Goal: Use online tool/utility: Use online tool/utility

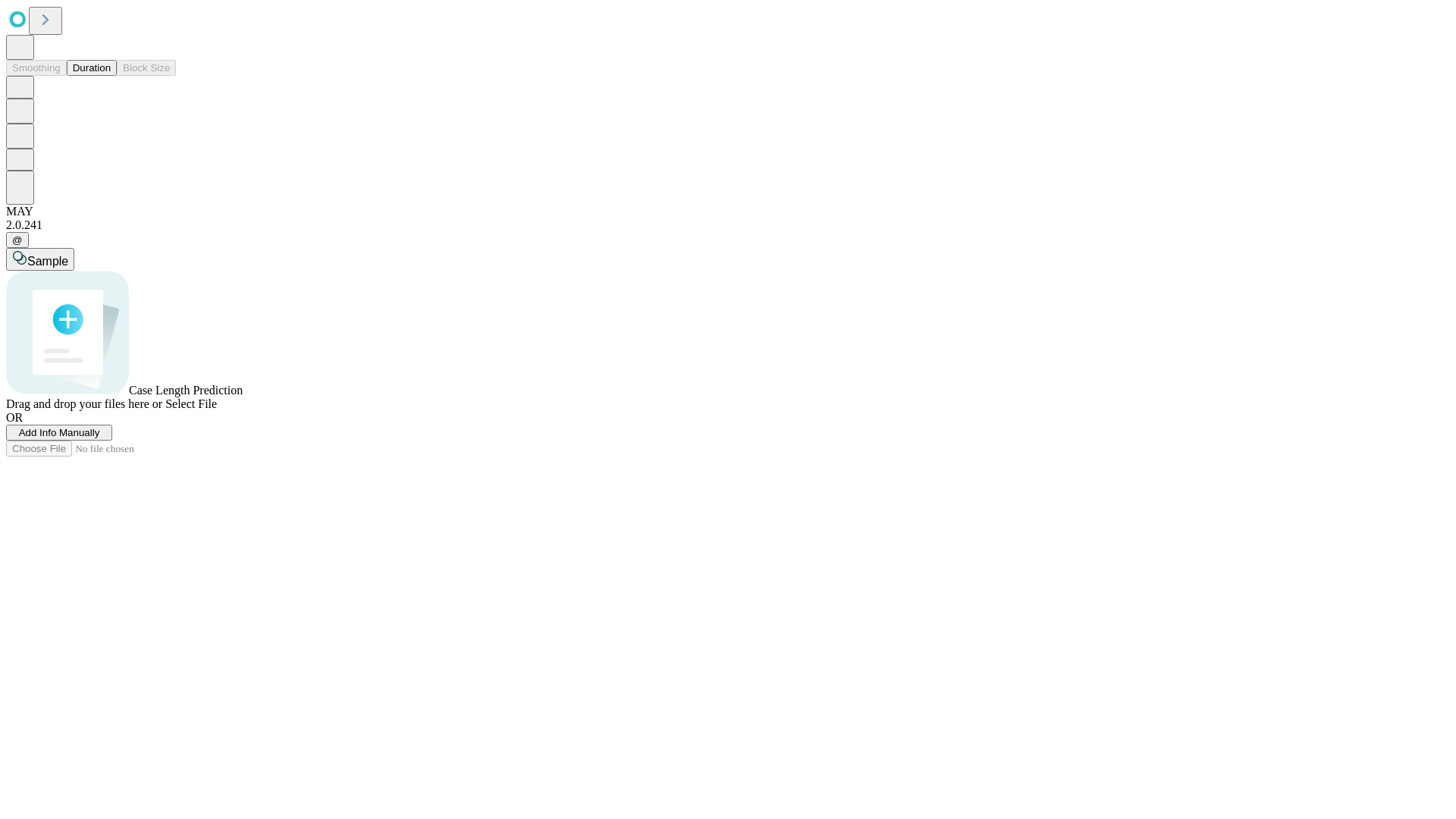
click at [111, 76] on button "Duration" at bounding box center [91, 68] width 50 height 16
click at [217, 410] on span "Select File" at bounding box center [190, 404] width 52 height 13
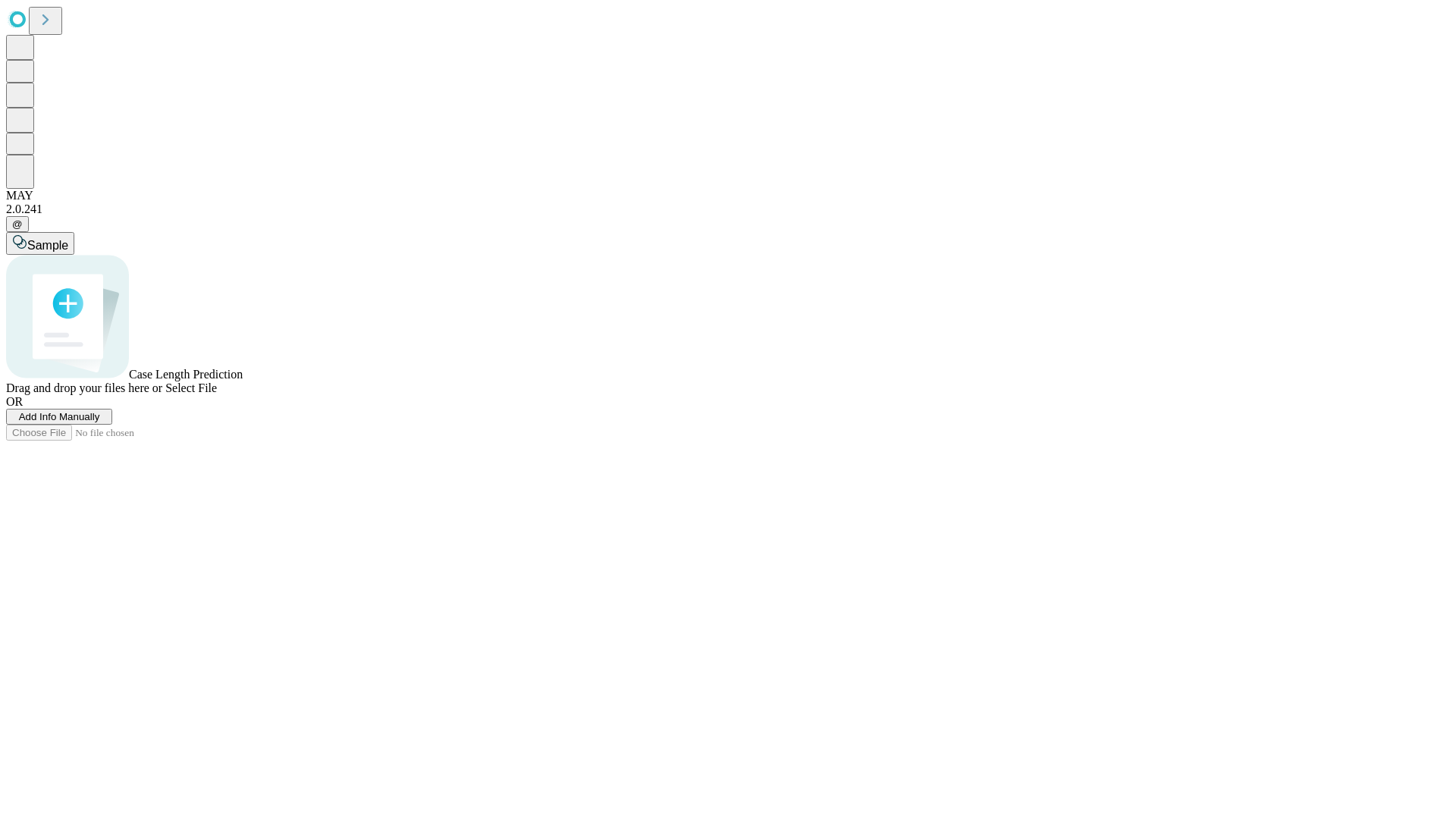
click at [217, 394] on span "Select File" at bounding box center [190, 388] width 52 height 13
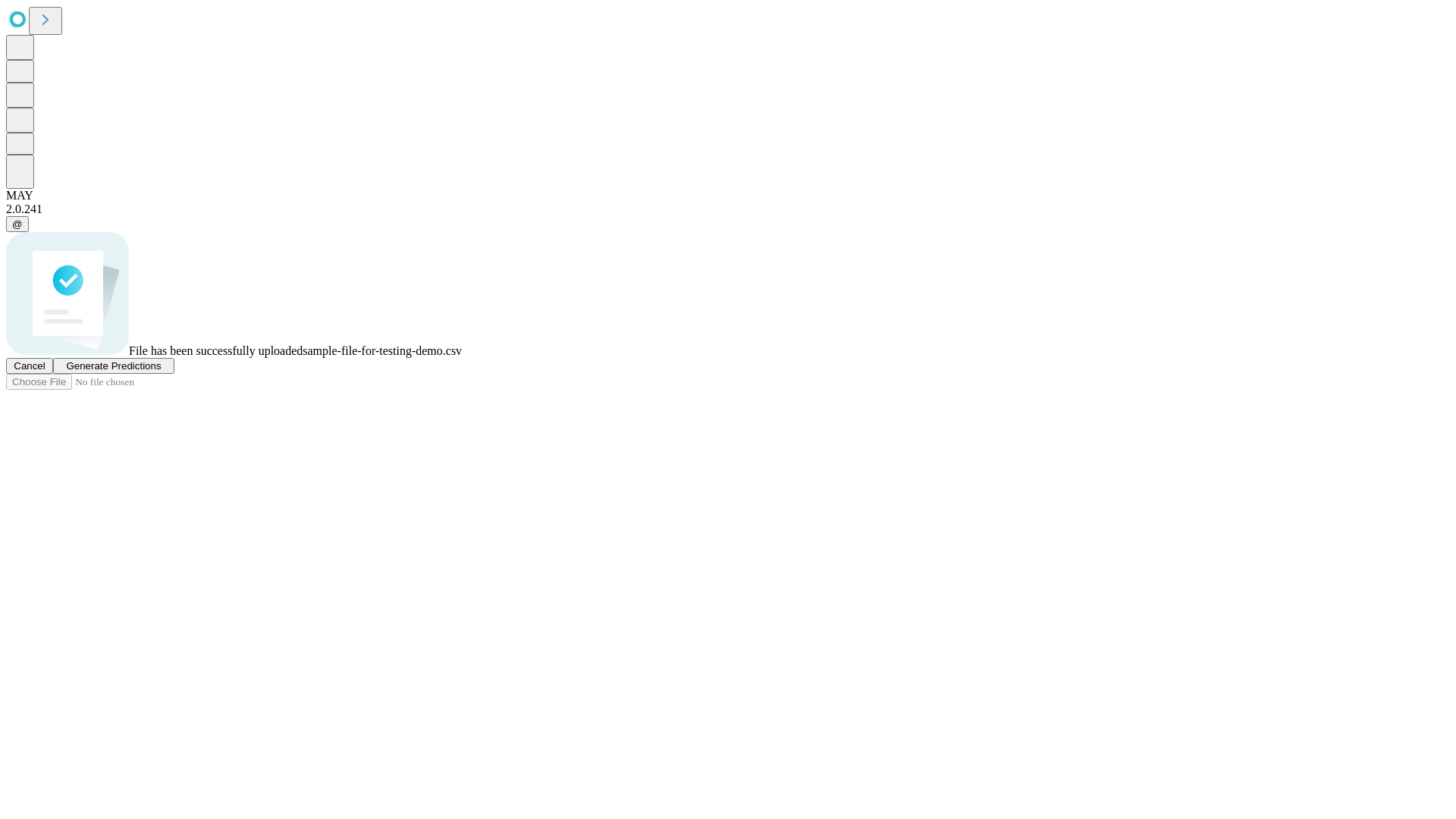
click at [161, 371] on span "Generate Predictions" at bounding box center [113, 366] width 95 height 11
